Goal: Information Seeking & Learning: Learn about a topic

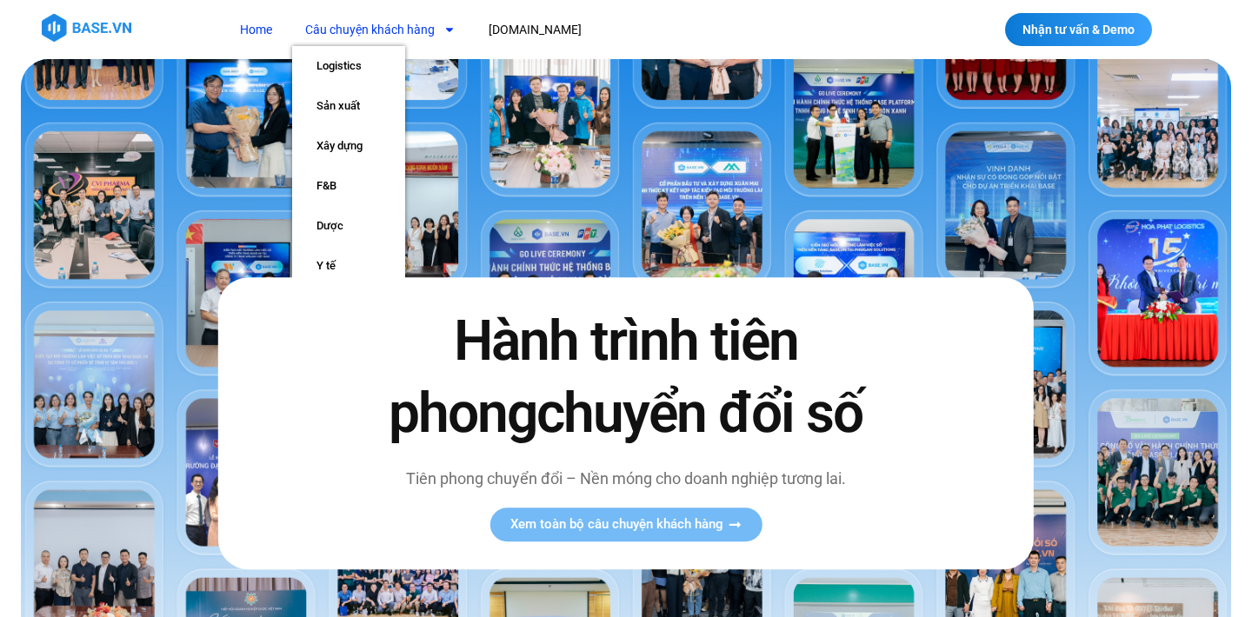
click at [450, 27] on icon "Menu" at bounding box center [449, 29] width 12 height 12
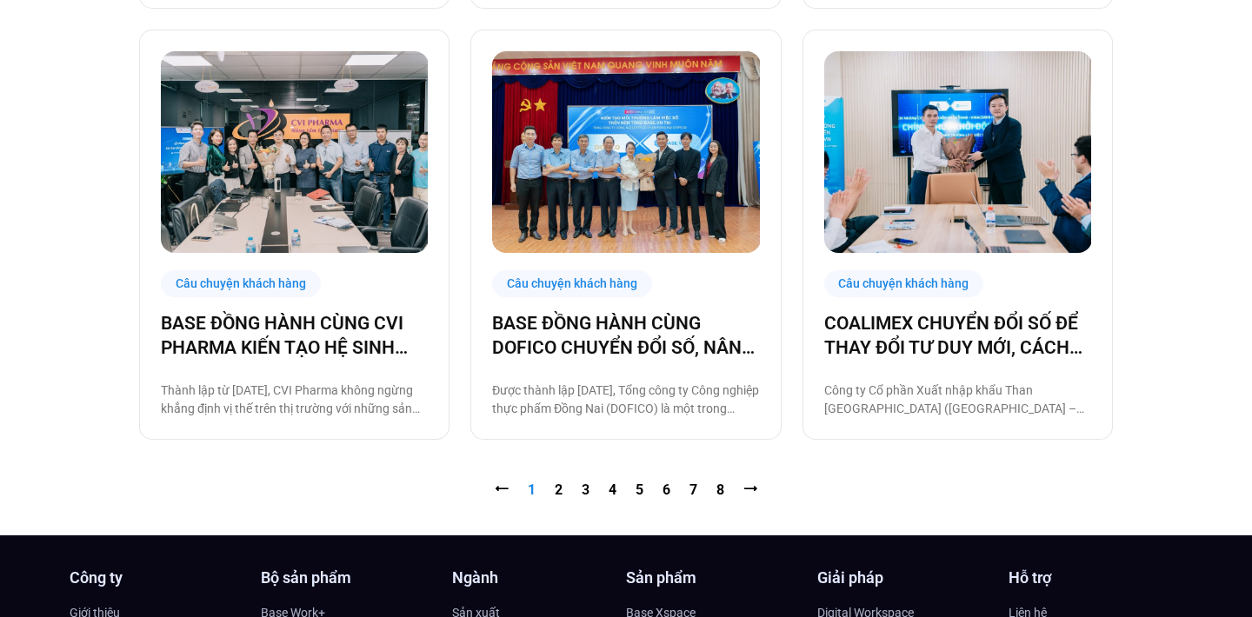
scroll to position [1750, 0]
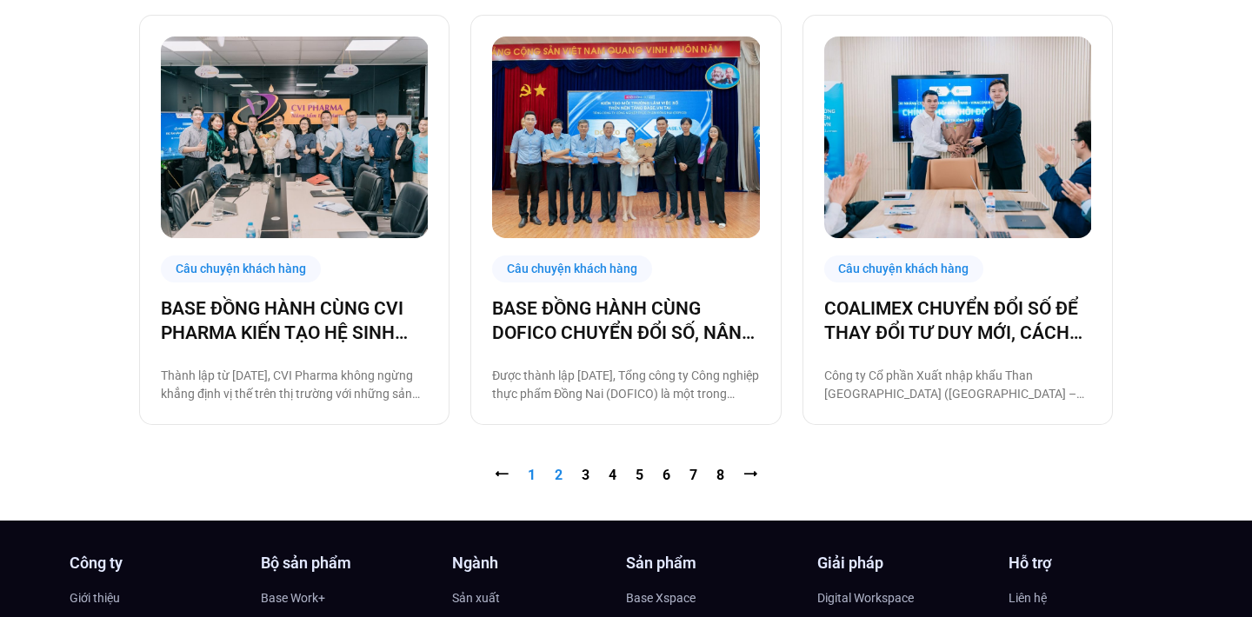
click at [562, 473] on link "Trang 2" at bounding box center [559, 475] width 8 height 17
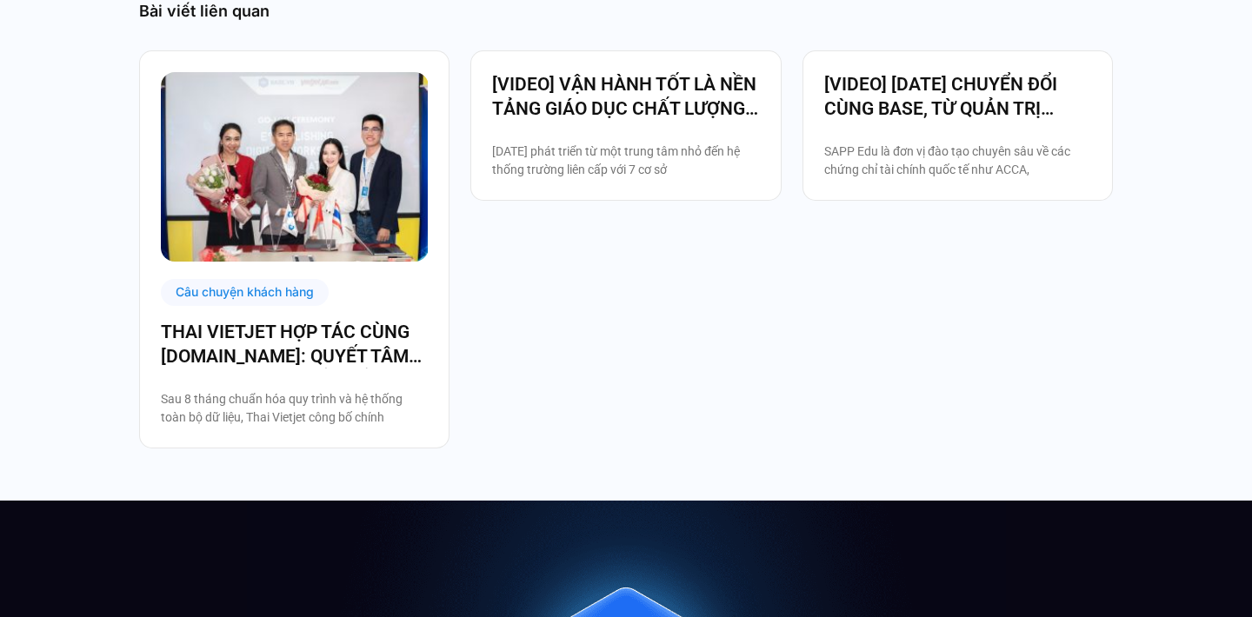
scroll to position [3243, 0]
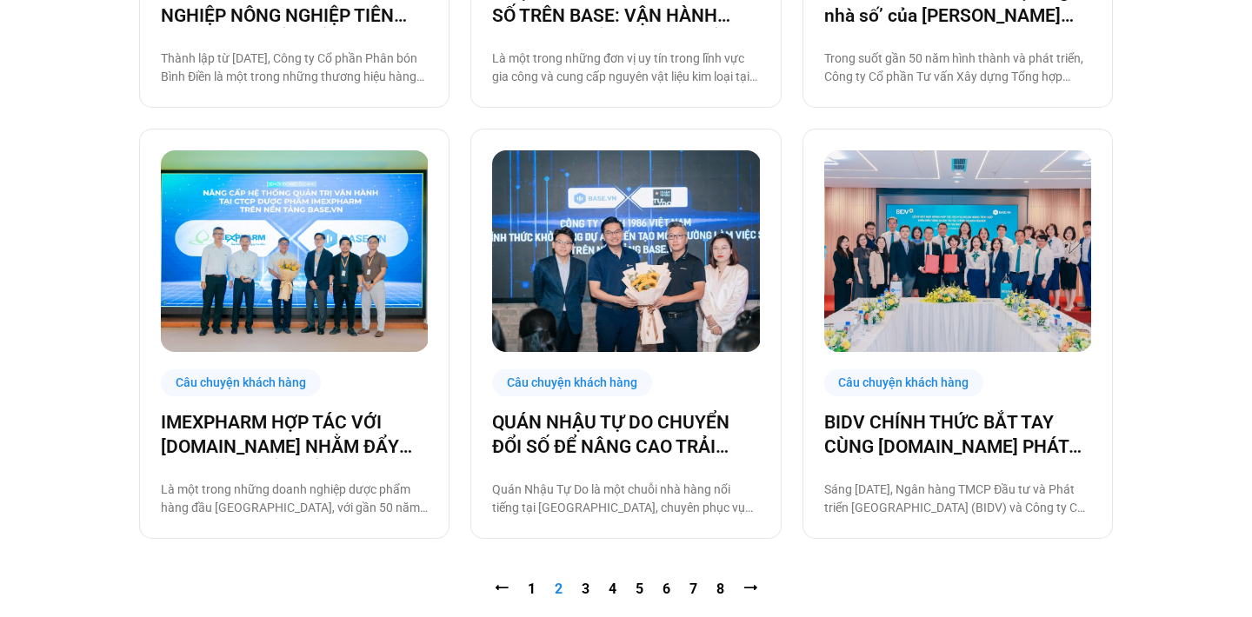
scroll to position [1637, 0]
click at [585, 586] on link "Trang 3" at bounding box center [586, 588] width 8 height 17
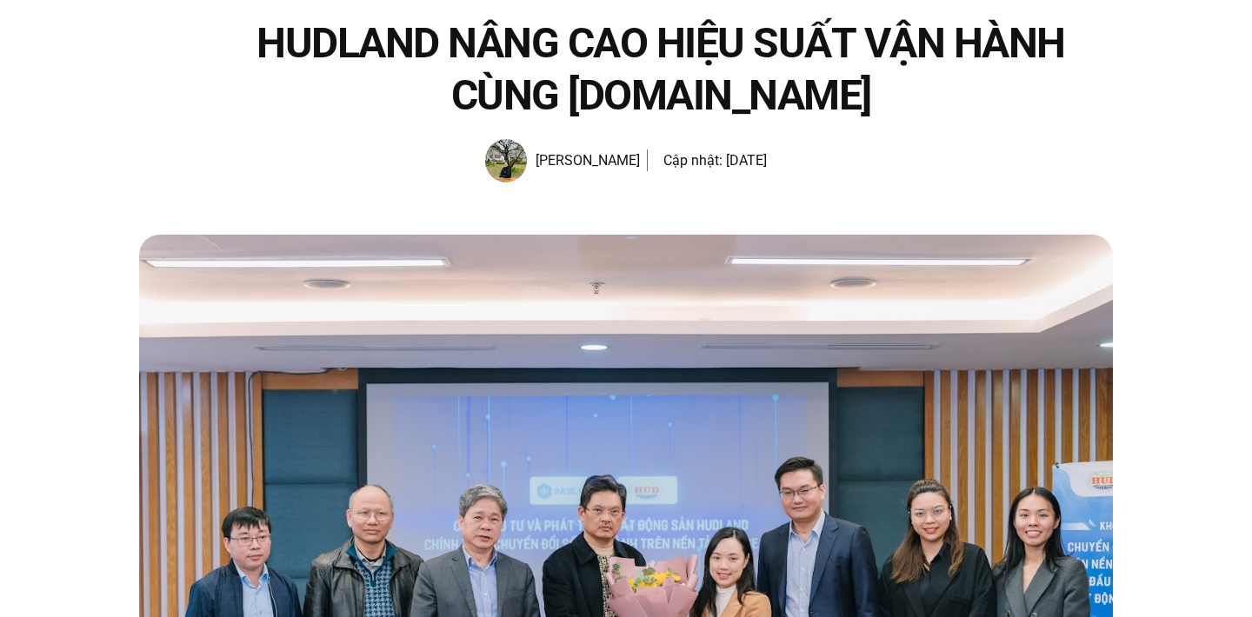
scroll to position [133, 0]
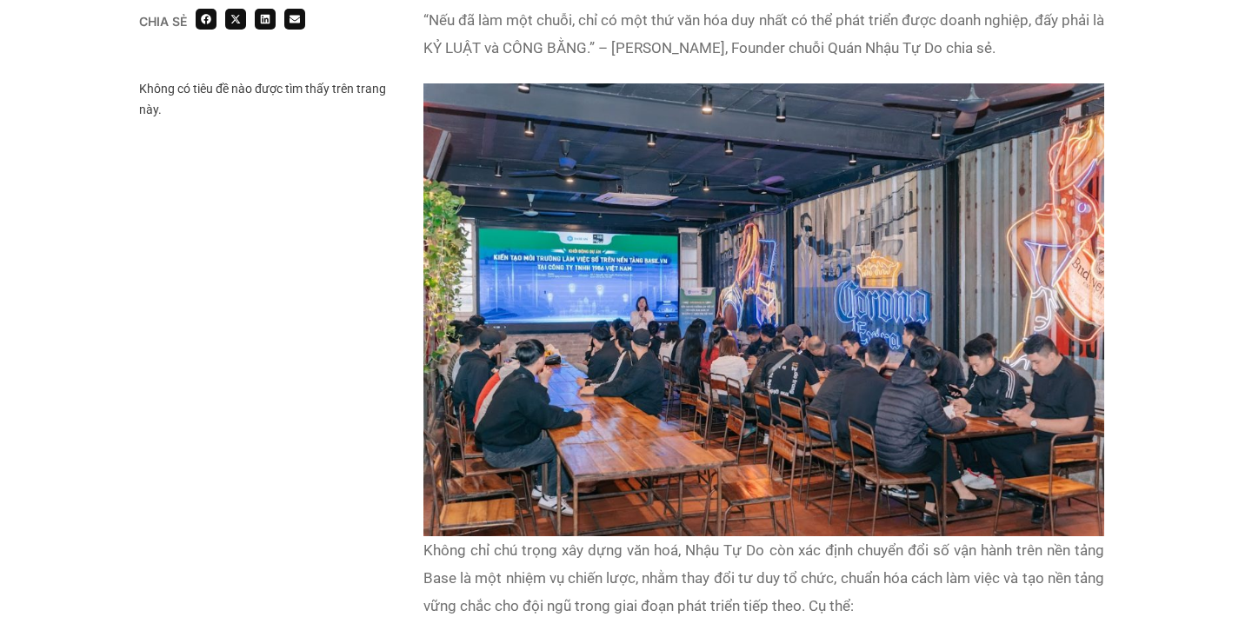
scroll to position [1390, 0]
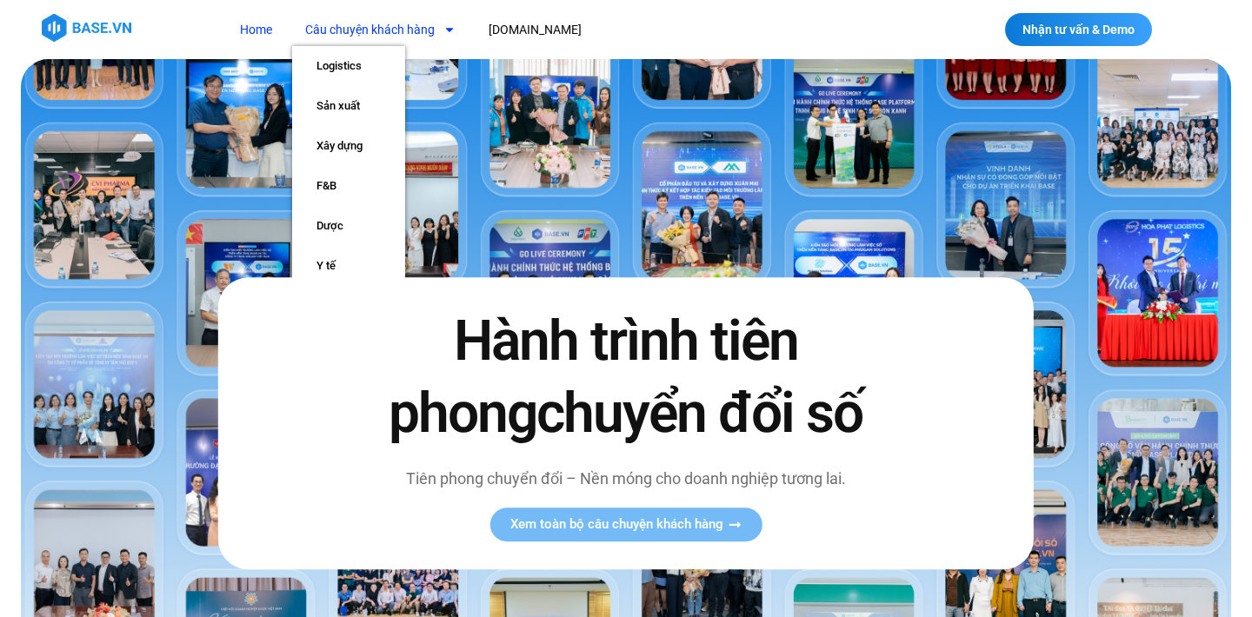
click at [407, 34] on link "Câu chuyện khách hàng" at bounding box center [380, 30] width 177 height 32
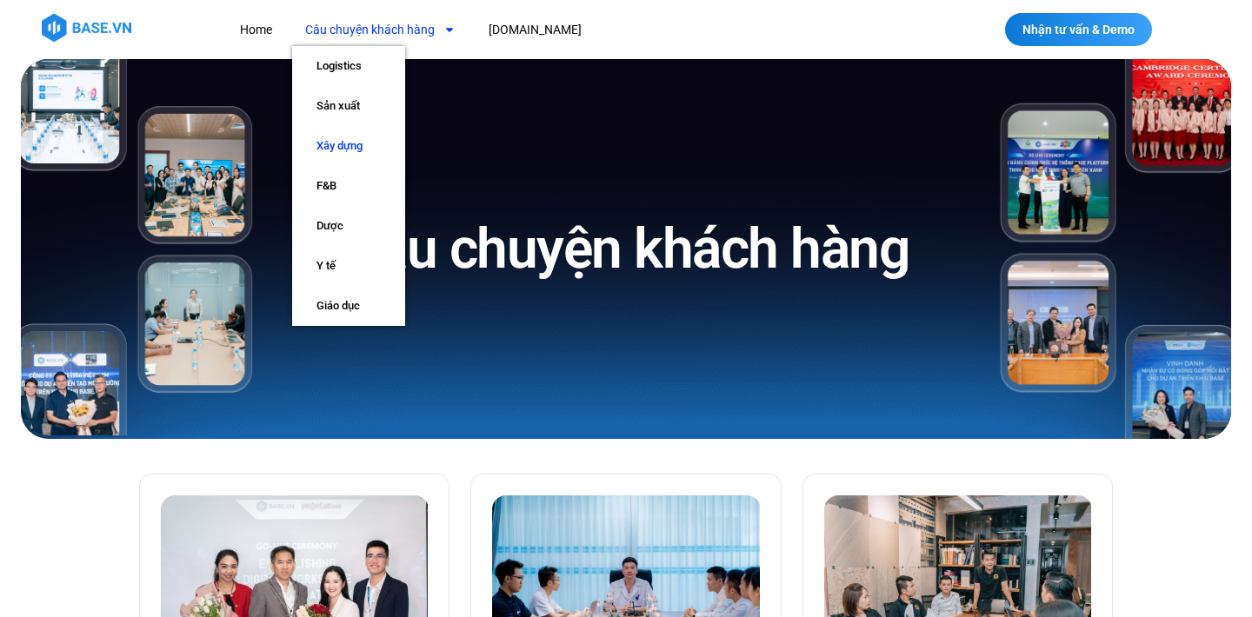
click at [355, 150] on link "Xây dựng" at bounding box center [348, 146] width 113 height 40
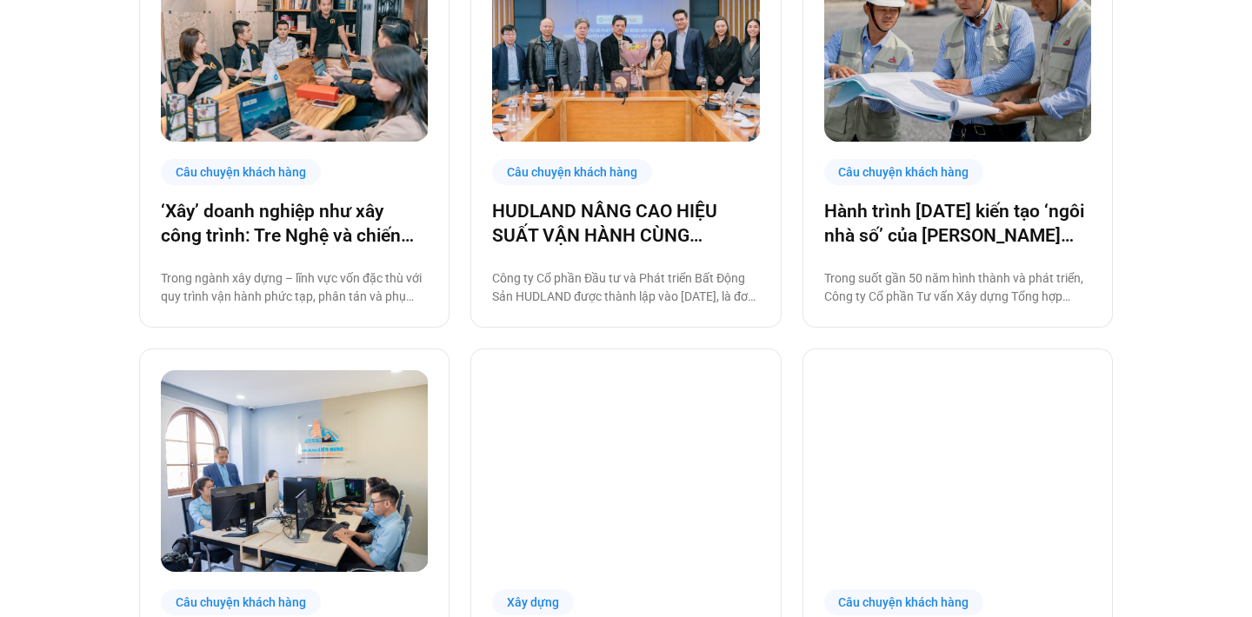
scroll to position [523, 0]
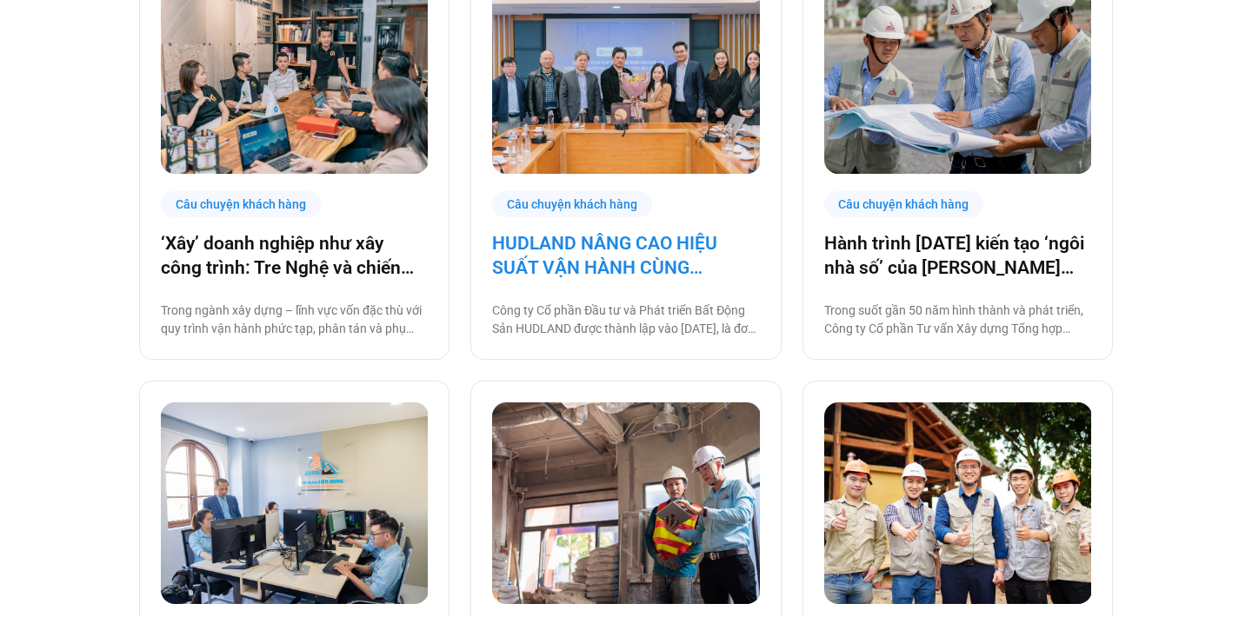
click at [559, 253] on link "HUDLAND NÂNG CAO HIỆU SUẤT VẬN HÀNH CÙNG [DOMAIN_NAME]" at bounding box center [625, 255] width 267 height 49
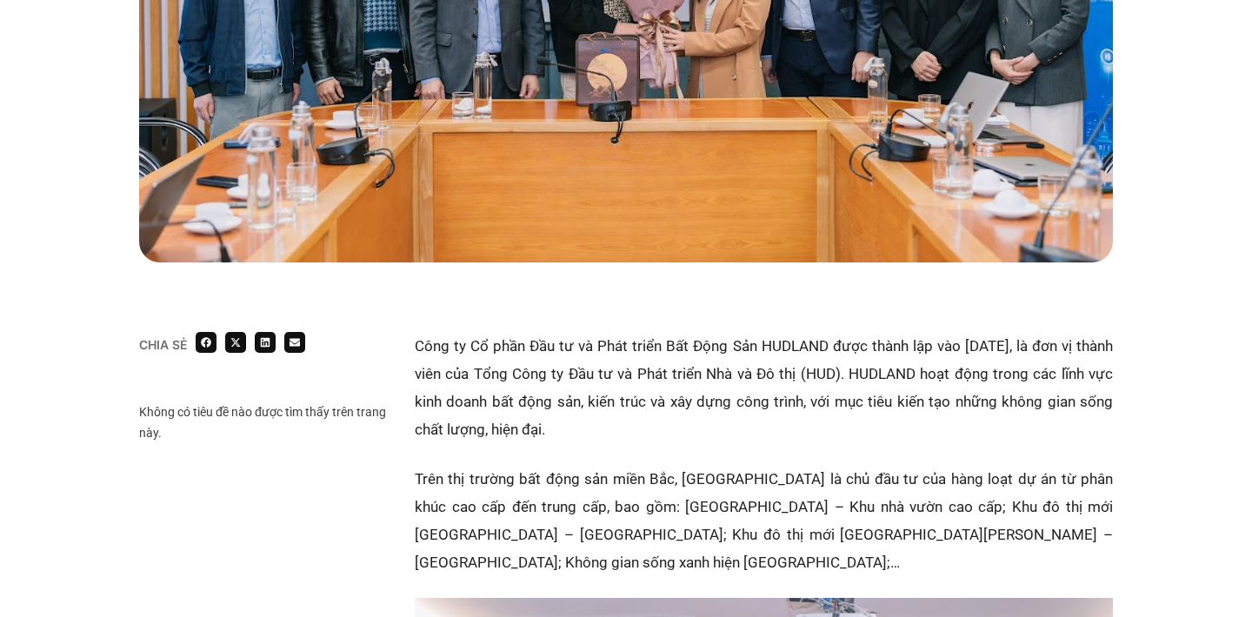
scroll to position [774, 0]
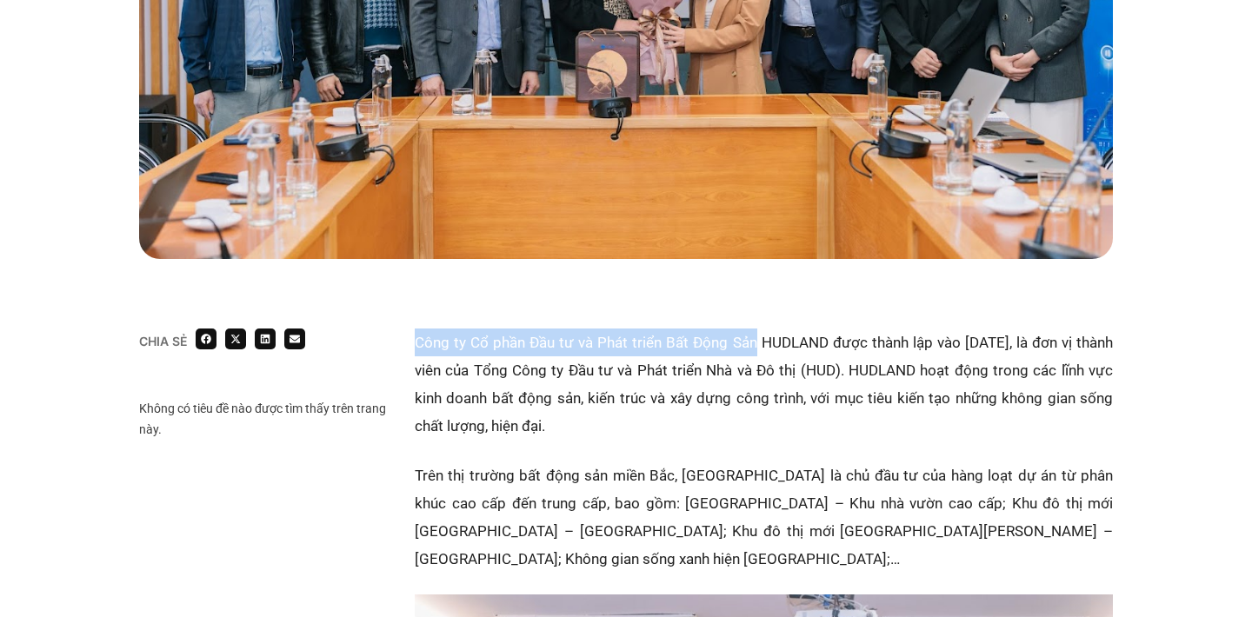
drag, startPoint x: 416, startPoint y: 343, endPoint x: 762, endPoint y: 347, distance: 346.1
click at [762, 347] on p "Công ty Cổ phần Đầu tư và Phát triển Bất Động Sản HUDLAND được thành lập vào [D…" at bounding box center [764, 384] width 698 height 111
